Goal: Information Seeking & Learning: Learn about a topic

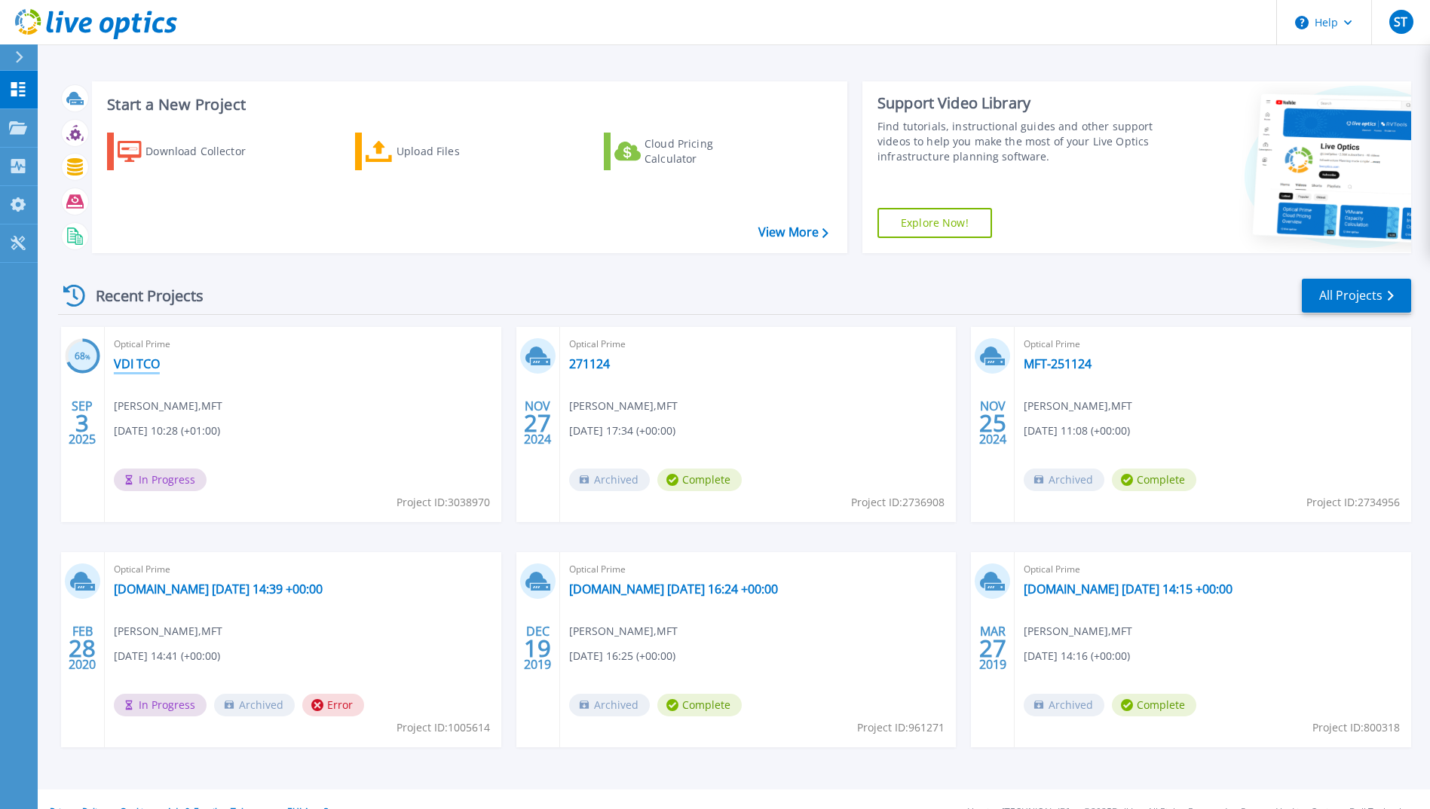
click at [139, 357] on link "VDI TCO" at bounding box center [137, 363] width 46 height 15
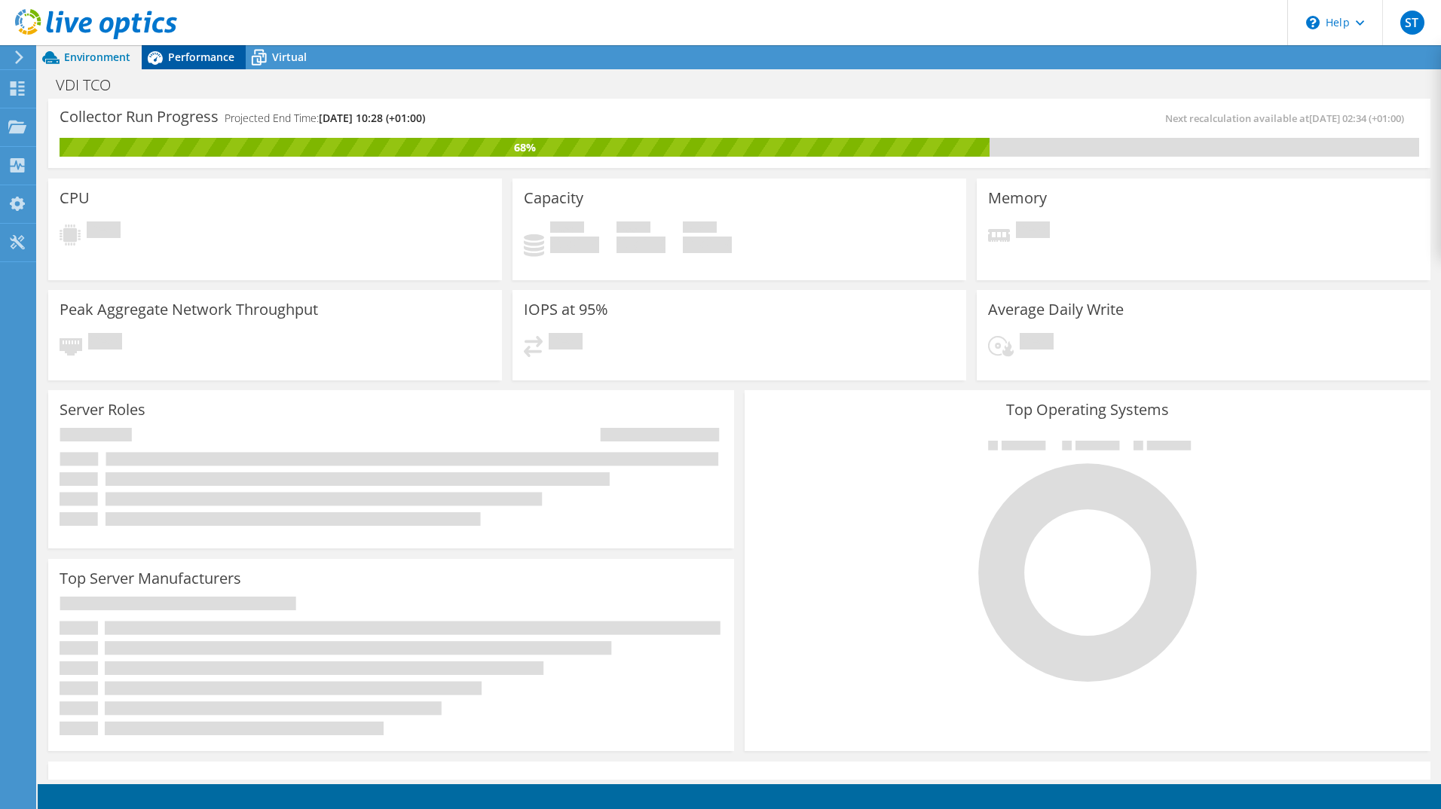
click at [194, 54] on span "Performance" at bounding box center [201, 57] width 66 height 14
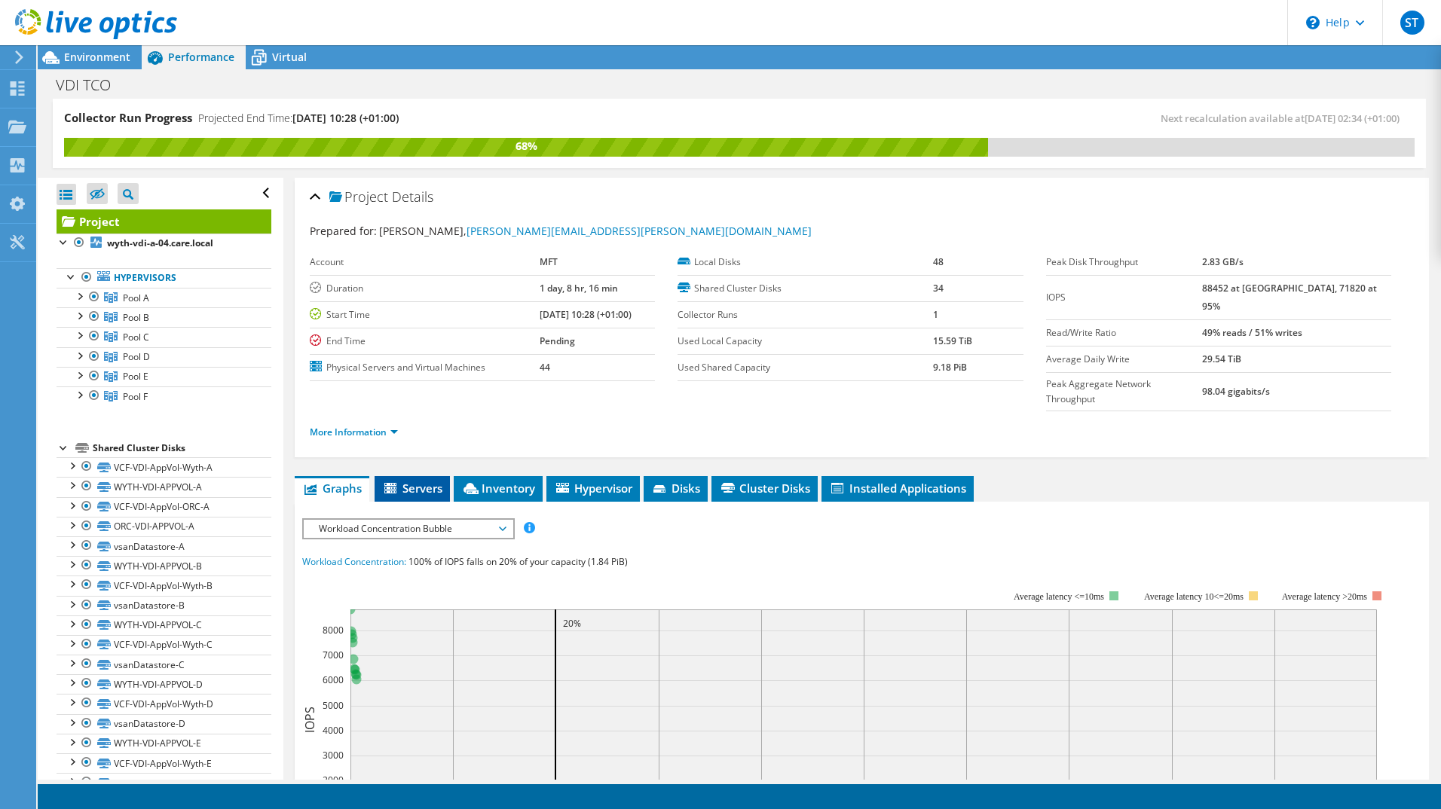
click at [418, 481] on span "Servers" at bounding box center [412, 488] width 60 height 15
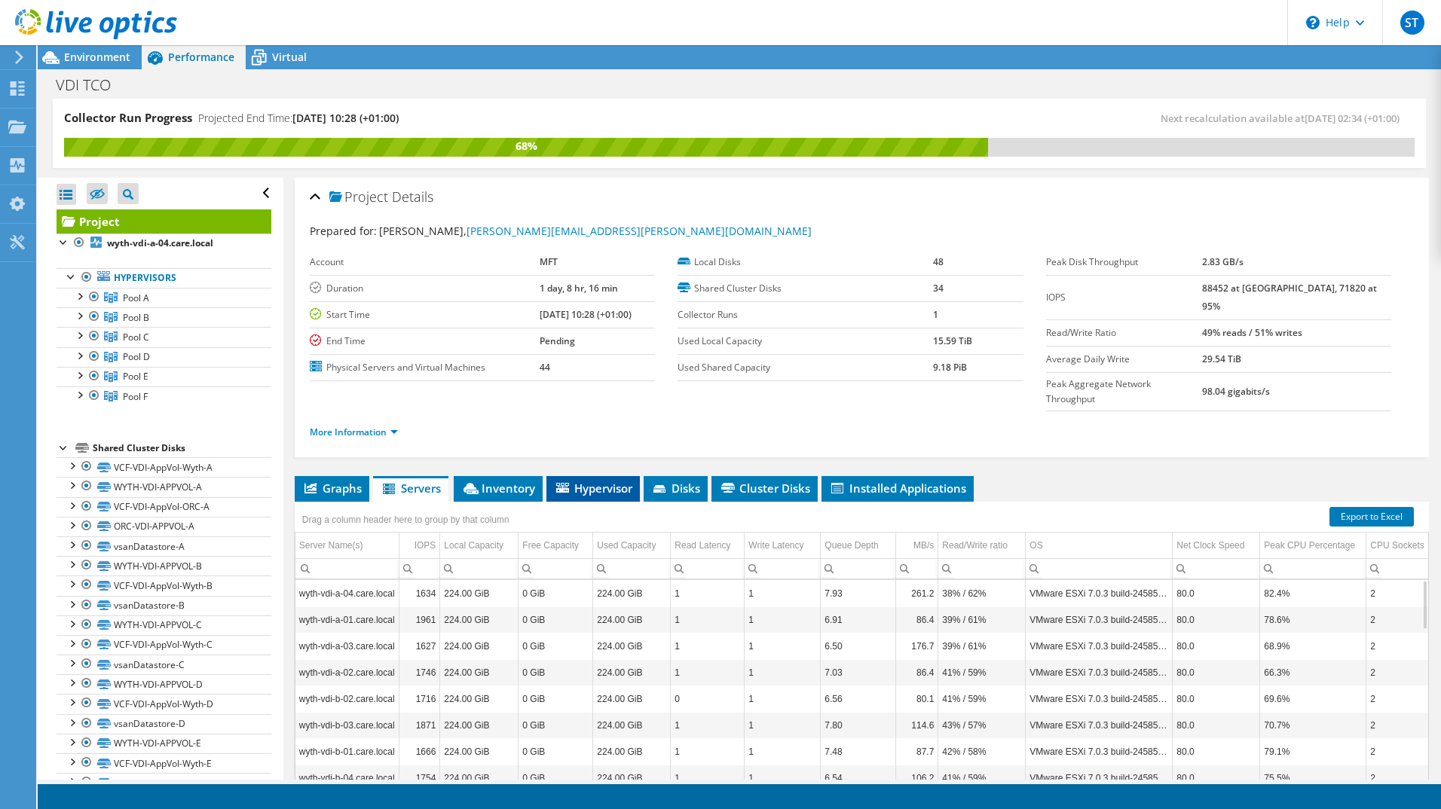
click at [619, 481] on span "Hypervisor" at bounding box center [593, 488] width 78 height 15
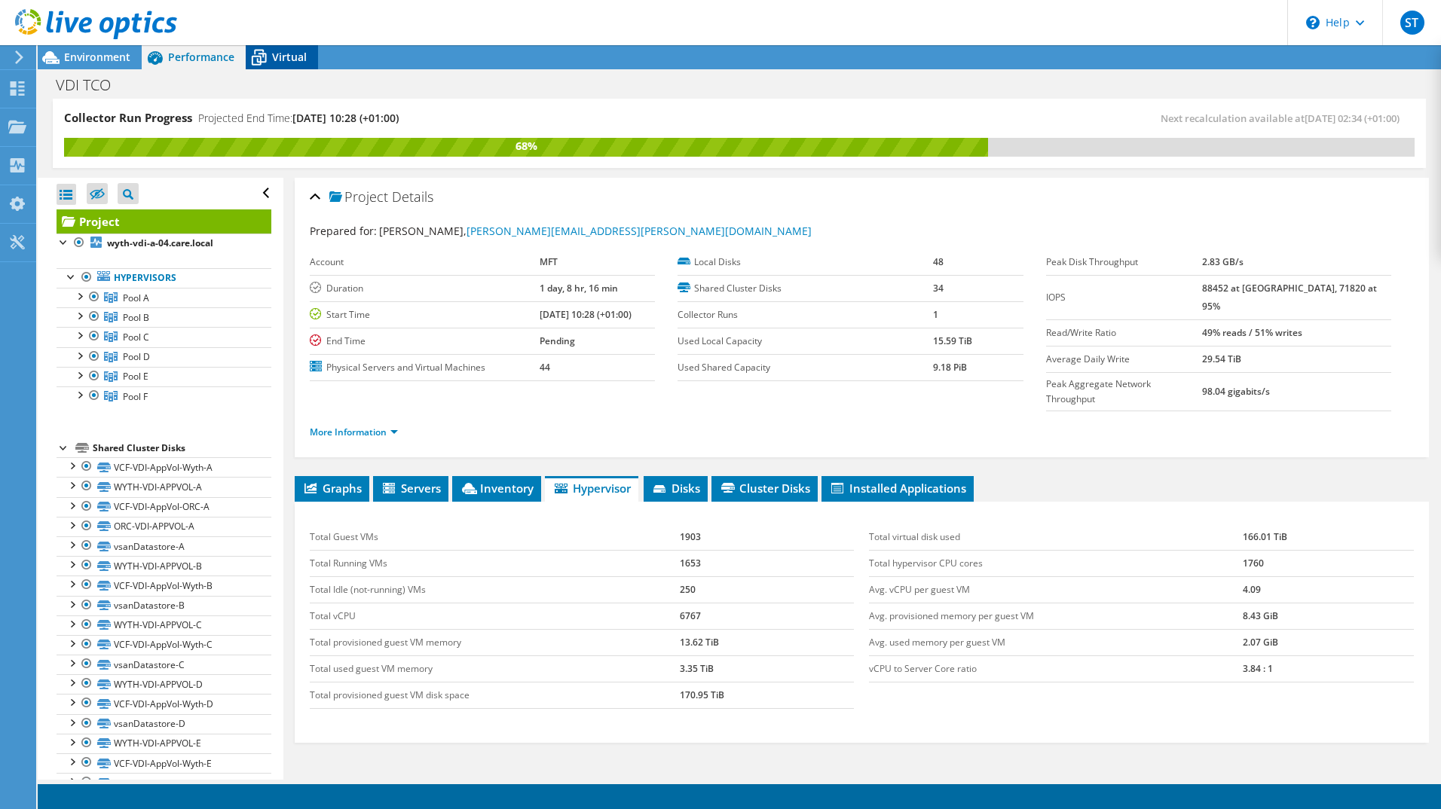
click at [286, 57] on span "Virtual" at bounding box center [289, 57] width 35 height 14
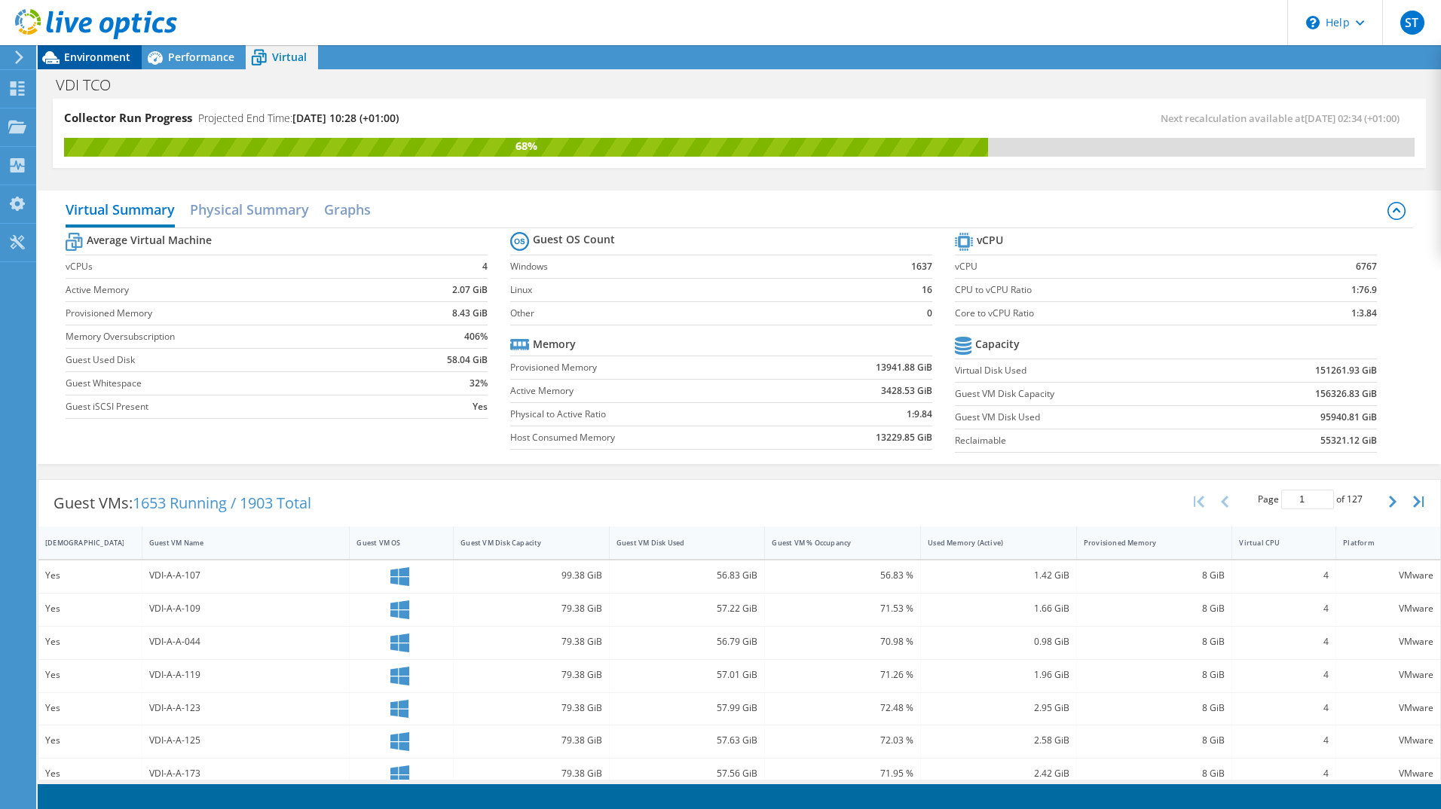
click at [91, 54] on span "Environment" at bounding box center [97, 57] width 66 height 14
